Goal: Information Seeking & Learning: Learn about a topic

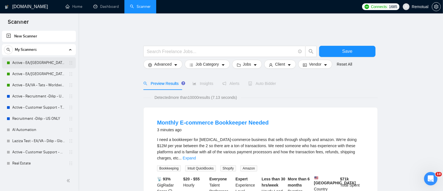
click at [38, 61] on link "Active - EA/[GEOGRAPHIC_DATA] - Dilip - U.S" at bounding box center [38, 62] width 53 height 11
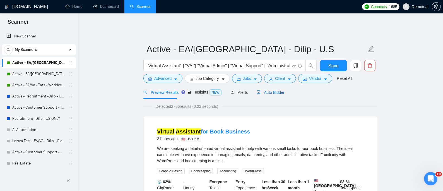
click at [265, 90] on span "Auto Bidder" at bounding box center [271, 92] width 28 height 4
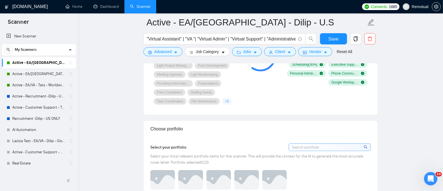
scroll to position [335, 0]
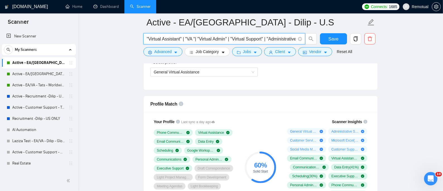
click at [268, 41] on input ""Virtual Assistant" | "VA "| "Virtual Admin" | "Virtual Support" | "Administrat…" at bounding box center [221, 38] width 149 height 7
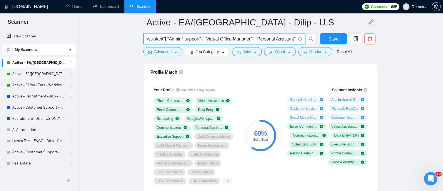
scroll to position [409, 0]
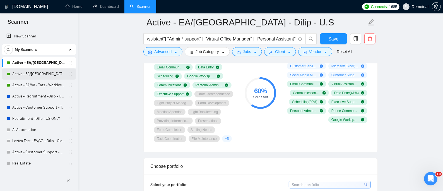
click at [31, 73] on link "Active - EA/[GEOGRAPHIC_DATA] - Dilip - Global" at bounding box center [38, 73] width 53 height 11
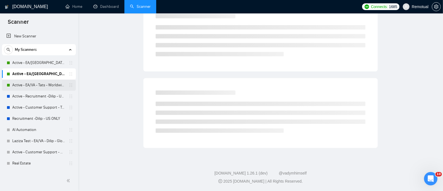
scroll to position [13, 0]
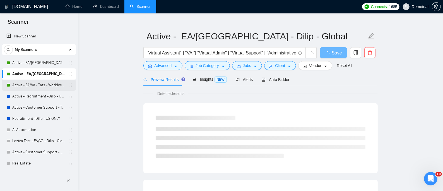
click at [42, 86] on link "Active - EA/VA - Tats - Worldwide" at bounding box center [38, 84] width 53 height 11
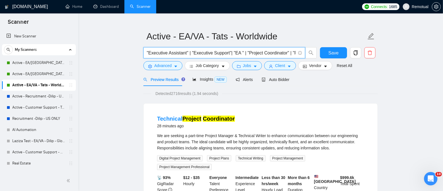
click at [247, 49] on input ""Executive Assistant" | "Executive Support"| "EA " | "Project Coordinator" | "P…" at bounding box center [221, 52] width 149 height 7
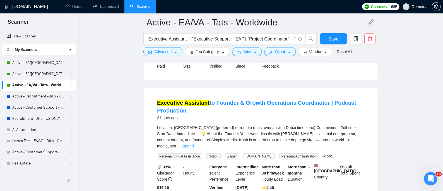
click at [289, 134] on span "Location: [GEOGRAPHIC_DATA] (preferred) or remote (must overlap with Dubai time…" at bounding box center [256, 136] width 199 height 23
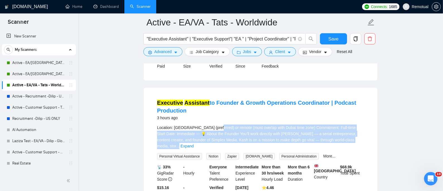
drag, startPoint x: 350, startPoint y: 138, endPoint x: 214, endPoint y: 131, distance: 136.3
click at [214, 131] on div "Location: [GEOGRAPHIC_DATA] (preferred) or remote (must overlap with Dubai time…" at bounding box center [260, 136] width 207 height 25
click at [217, 138] on span "Location: [GEOGRAPHIC_DATA] (preferred) or remote (must overlap with Dubai time…" at bounding box center [256, 136] width 199 height 23
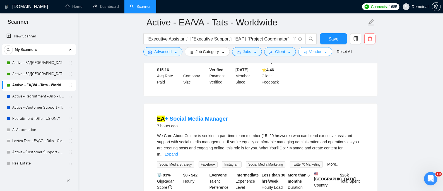
scroll to position [273, 0]
